Goal: Task Accomplishment & Management: Manage account settings

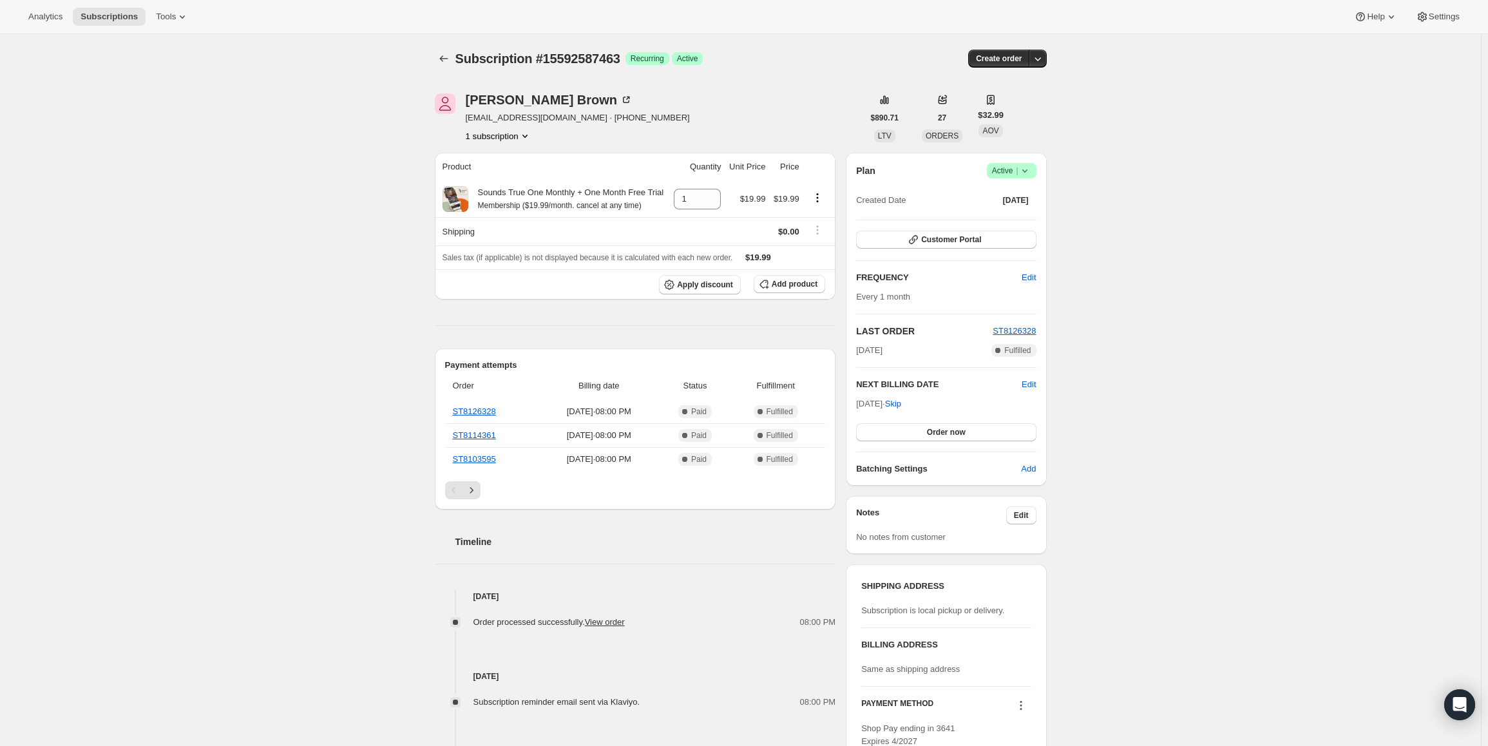
drag, startPoint x: 861, startPoint y: 403, endPoint x: 899, endPoint y: 401, distance: 38.7
click at [899, 401] on span "[DATE] · Skip" at bounding box center [878, 404] width 45 height 10
copy span "[DATE]"
click at [1009, 168] on span "Active |" at bounding box center [1011, 170] width 39 height 13
click at [1002, 192] on span "Pause subscription" at bounding box center [1014, 196] width 71 height 10
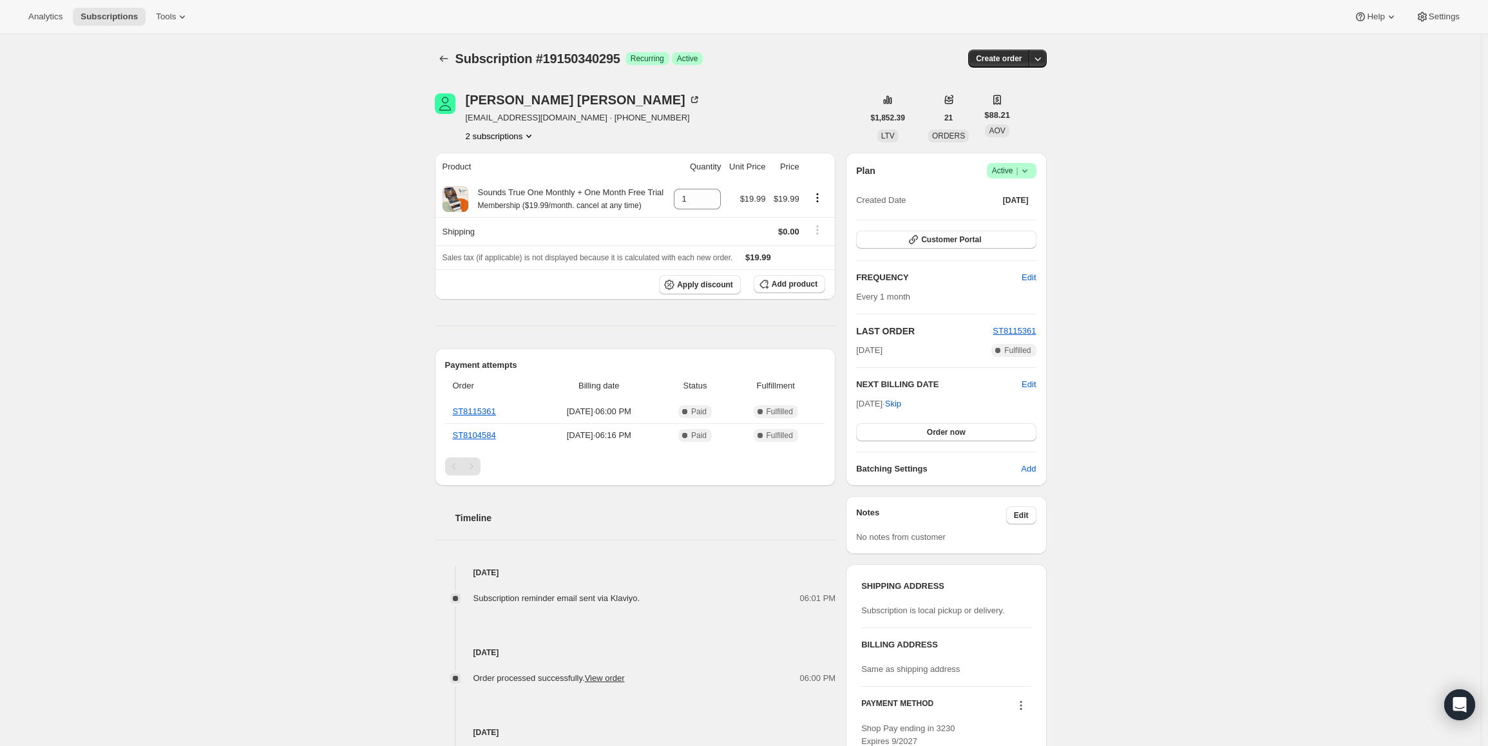
drag, startPoint x: 861, startPoint y: 402, endPoint x: 904, endPoint y: 405, distance: 43.3
click at [901, 405] on span "Sep 12, 2025 · Skip" at bounding box center [878, 404] width 45 height 10
copy span "Sep 12, 202"
click at [997, 175] on span "Active |" at bounding box center [1011, 170] width 39 height 13
drag, startPoint x: 998, startPoint y: 195, endPoint x: 920, endPoint y: 172, distance: 81.1
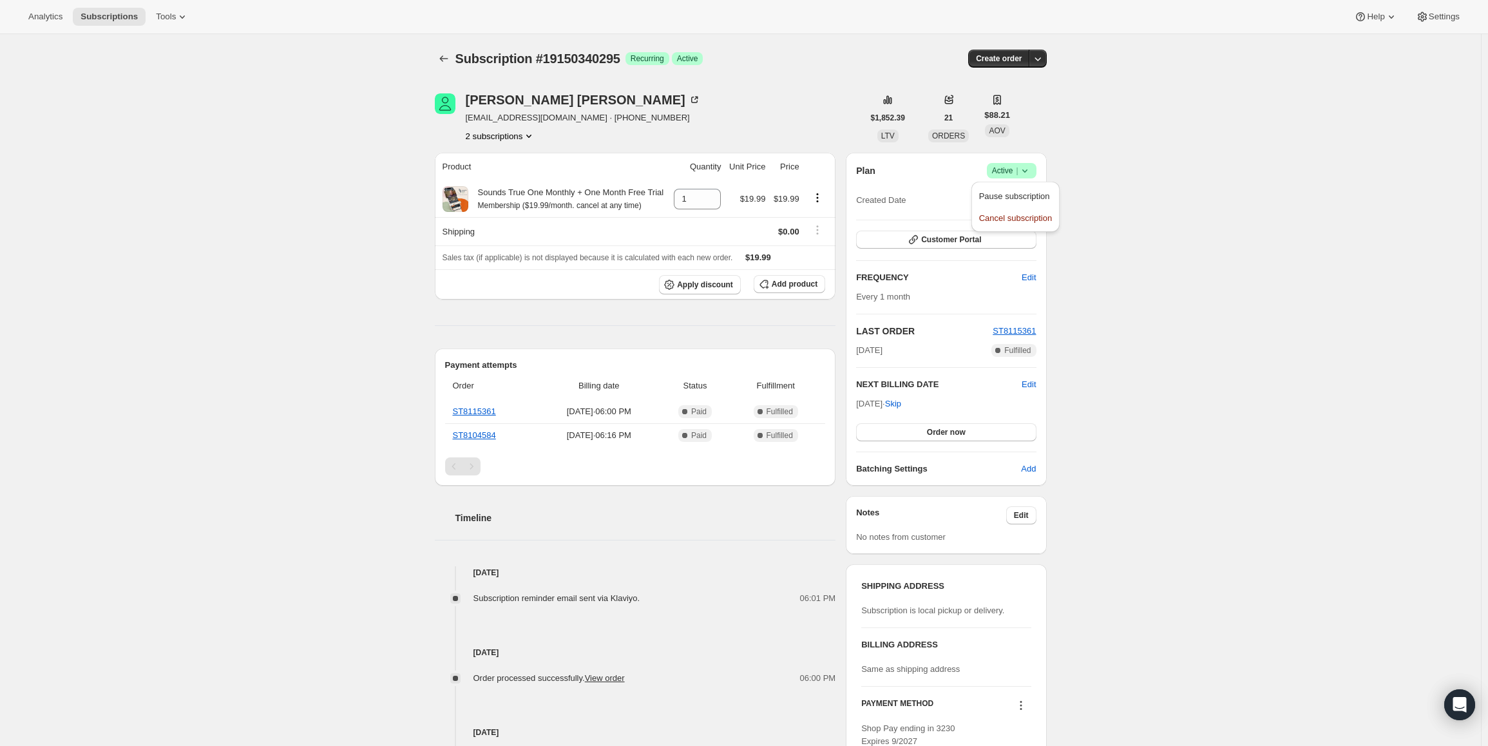
click at [997, 195] on span "Pause subscription" at bounding box center [1014, 196] width 71 height 10
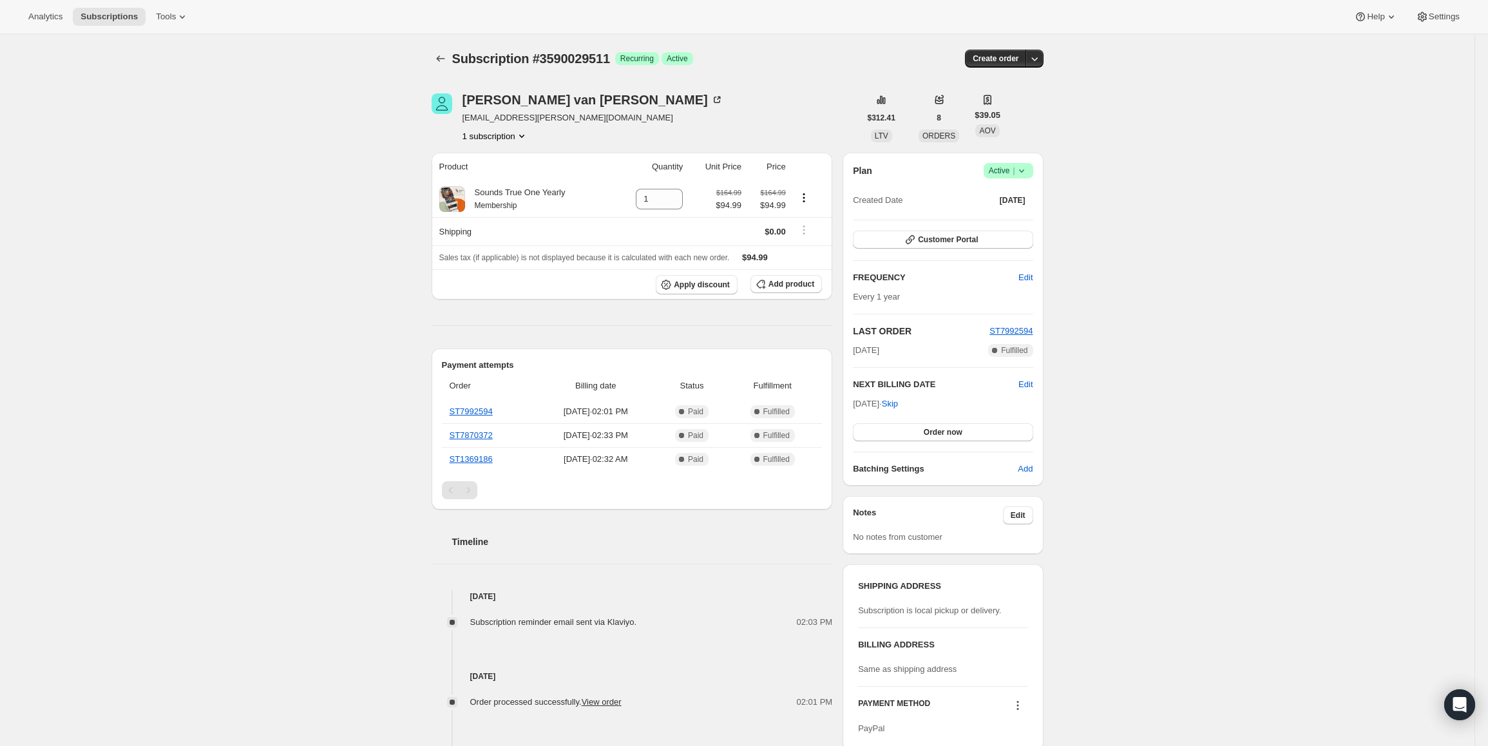
click at [997, 173] on span "Active |" at bounding box center [1008, 170] width 39 height 13
click at [1019, 195] on span "Pause subscription" at bounding box center [1011, 196] width 71 height 10
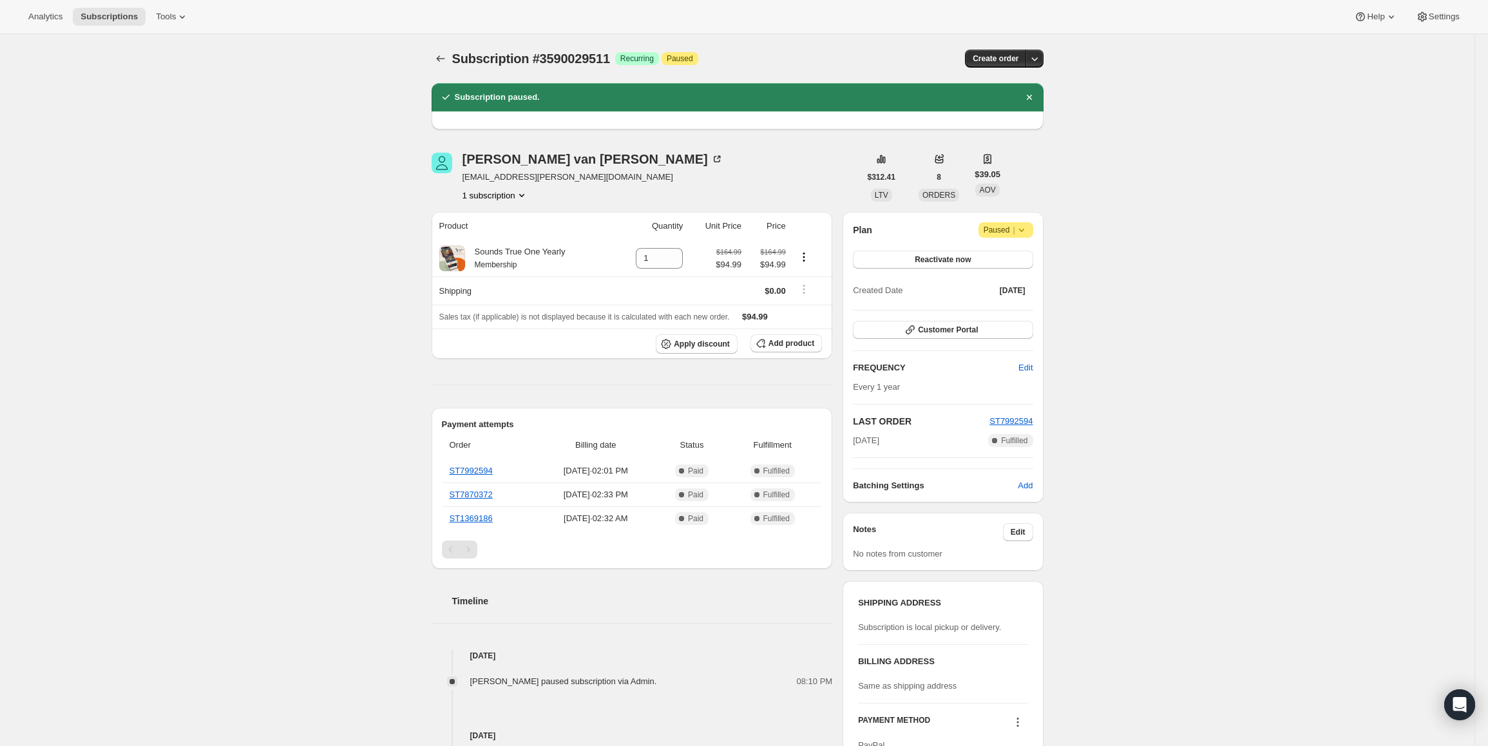
drag, startPoint x: 899, startPoint y: 444, endPoint x: 857, endPoint y: 441, distance: 42.1
click at [857, 441] on div "Oct 3, 2024 Complete Fulfilled" at bounding box center [943, 440] width 180 height 13
copy span "Oct 3, 2024"
drag, startPoint x: 1087, startPoint y: 435, endPoint x: 926, endPoint y: 435, distance: 160.4
click at [1085, 435] on div "Subscription #3590029511. This page is ready Subscription #3590029511 Success R…" at bounding box center [737, 560] width 1475 height 1052
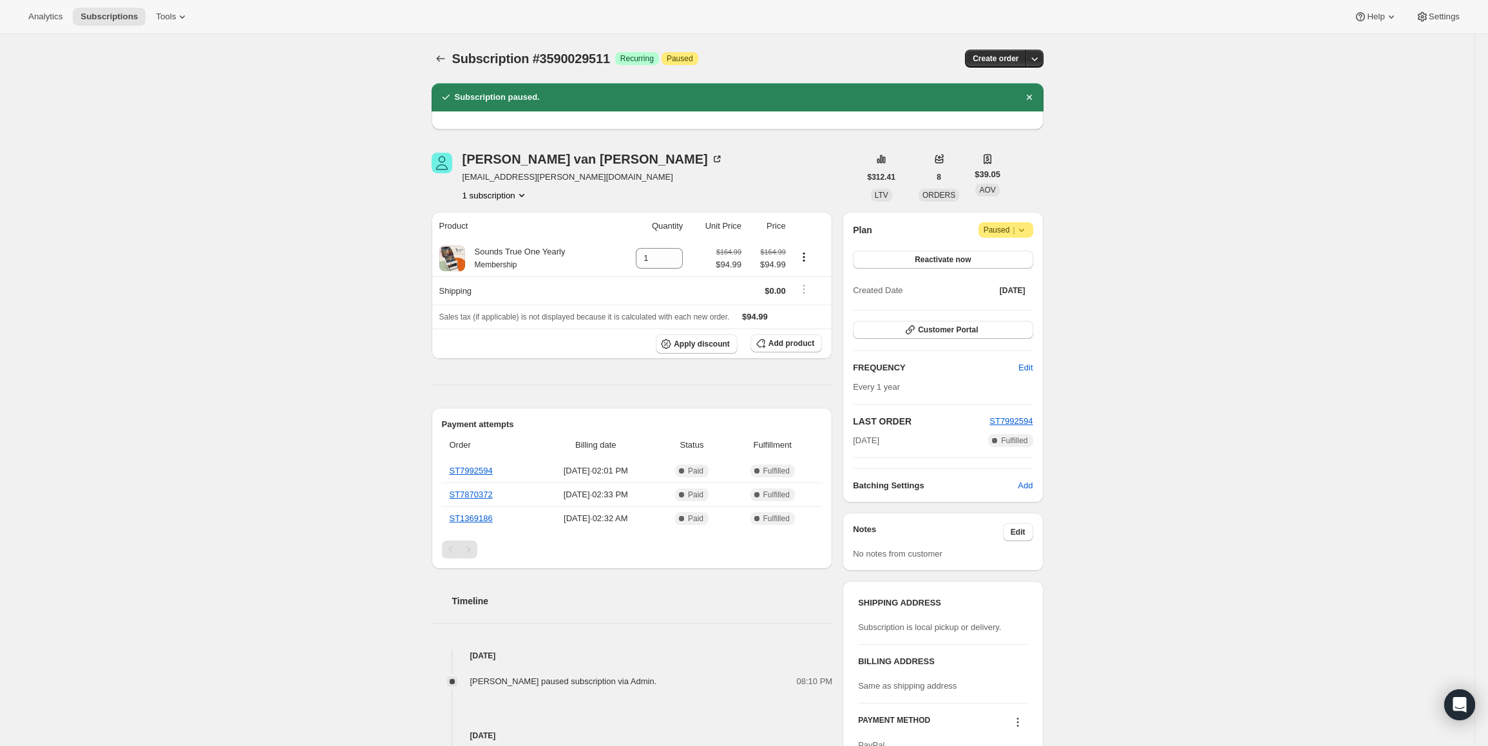
drag, startPoint x: 903, startPoint y: 439, endPoint x: 855, endPoint y: 440, distance: 48.3
click at [855, 440] on div "Plan Attention Paused | Reactivate now Created Date Oct 3, 2022 Customer Portal…" at bounding box center [943, 357] width 200 height 291
drag, startPoint x: 857, startPoint y: 423, endPoint x: 908, endPoint y: 448, distance: 56.2
click at [908, 448] on div "Plan Attention Paused | Reactivate now Created Date Oct 3, 2022 Customer Portal…" at bounding box center [943, 357] width 180 height 270
click at [1158, 460] on div "Subscription #3590029511. This page is ready Subscription #3590029511 Success R…" at bounding box center [737, 560] width 1475 height 1052
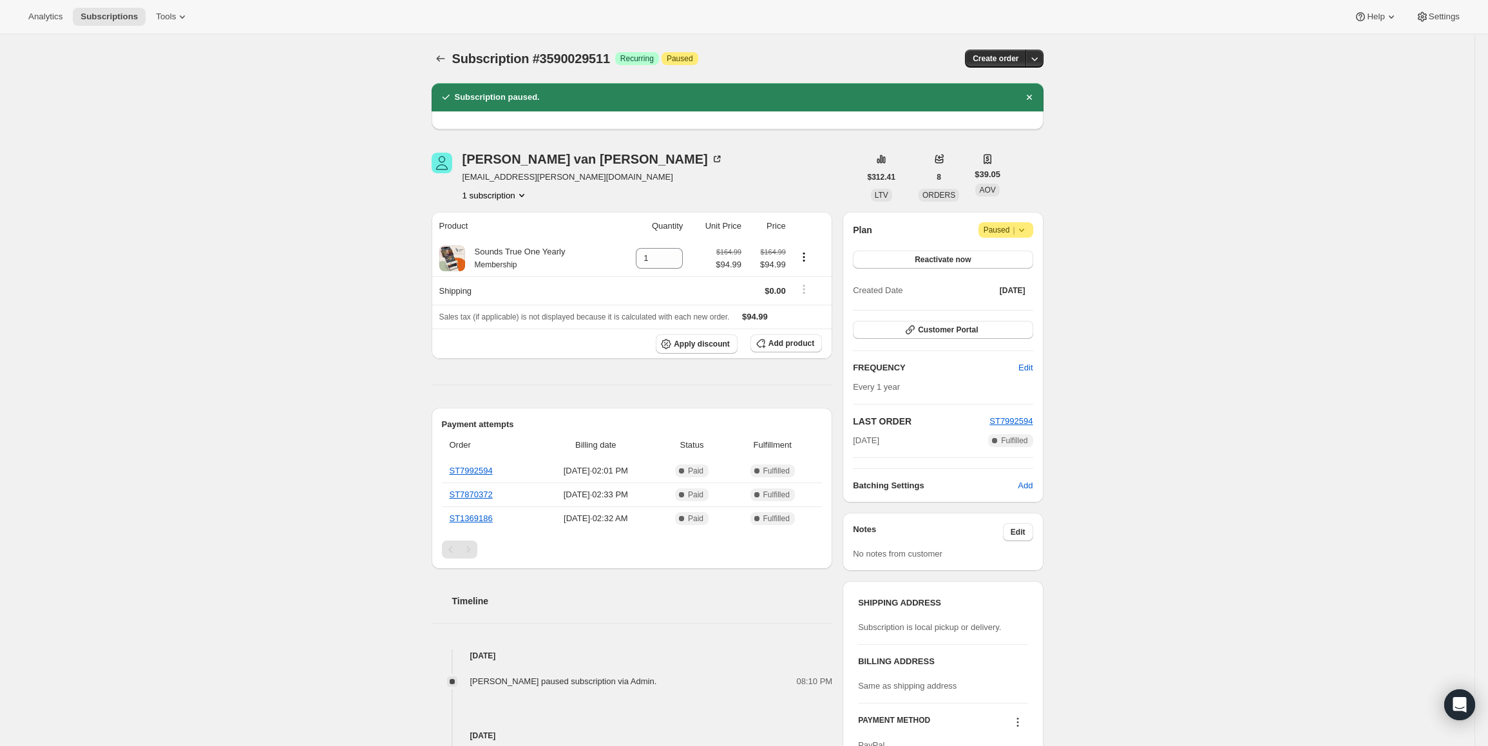
drag, startPoint x: 894, startPoint y: 432, endPoint x: 859, endPoint y: 421, distance: 36.5
click at [859, 421] on div "LAST ORDER ST7992594 Oct 3, 2024 Complete Fulfilled" at bounding box center [943, 431] width 180 height 32
click at [1099, 454] on div "Subscription #3590029511. This page is ready Subscription #3590029511 Success R…" at bounding box center [737, 560] width 1475 height 1052
click at [1006, 231] on span "Paused |" at bounding box center [1006, 230] width 44 height 13
